Goal: Task Accomplishment & Management: Complete application form

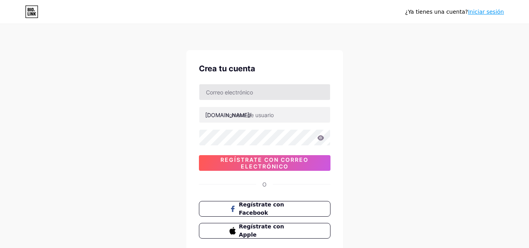
click at [235, 93] on input "text" at bounding box center [264, 92] width 131 height 16
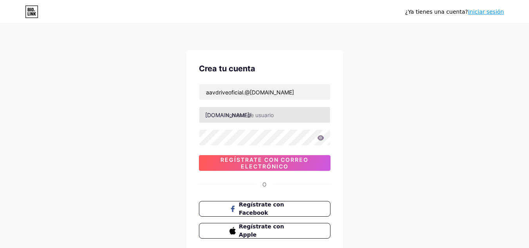
type input "aavdriveoficial.@[DOMAIN_NAME]"
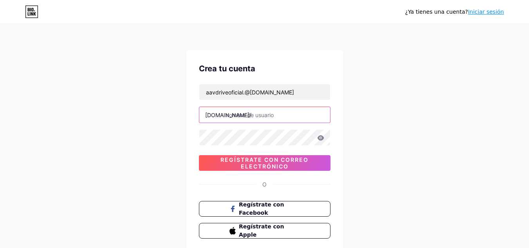
click at [246, 118] on input "text" at bounding box center [264, 115] width 131 height 16
type input "a"
type input "aavdrive"
click at [322, 140] on icon at bounding box center [320, 137] width 7 height 5
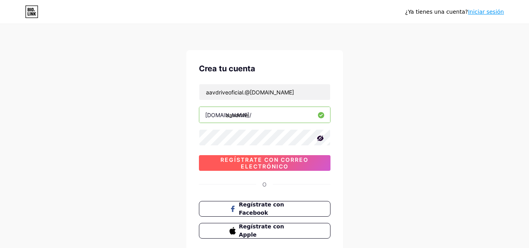
click at [278, 162] on font "Regístrate con correo electrónico" at bounding box center [264, 162] width 88 height 13
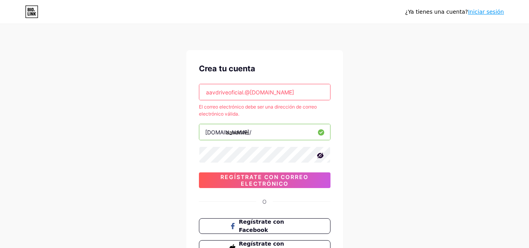
click at [282, 88] on input "aavdriveoficial.@[DOMAIN_NAME]" at bounding box center [264, 92] width 131 height 16
click at [244, 92] on input "aavdriveoficial.@[DOMAIN_NAME]" at bounding box center [264, 92] width 131 height 16
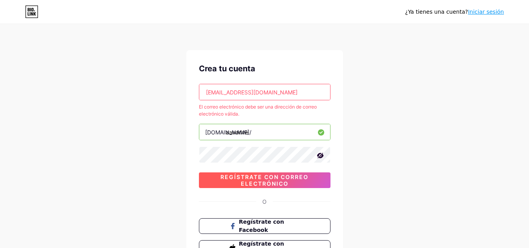
type input "[EMAIL_ADDRESS][DOMAIN_NAME]"
click at [269, 179] on font "Regístrate con correo electrónico" at bounding box center [264, 179] width 88 height 13
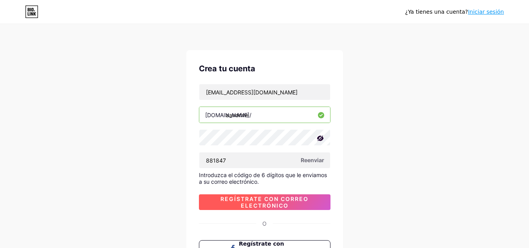
type input "881847"
click at [261, 204] on font "Regístrate con correo electrónico" at bounding box center [264, 201] width 88 height 13
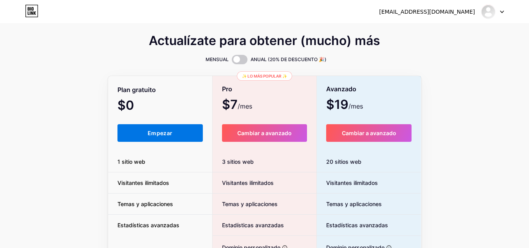
click at [167, 136] on font "Empezar" at bounding box center [160, 133] width 25 height 7
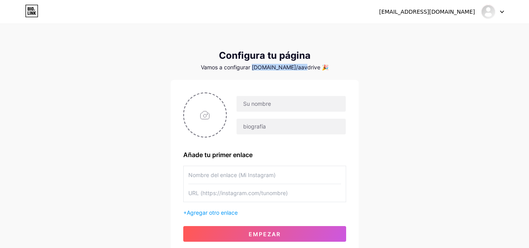
drag, startPoint x: 265, startPoint y: 67, endPoint x: 305, endPoint y: 69, distance: 39.6
click at [306, 68] on font "Vamos a configurar [DOMAIN_NAME]/aavdrive 🎉" at bounding box center [265, 67] width 128 height 7
copy font "[DOMAIN_NAME]/aavdrive"
